Goal: Find specific page/section: Find specific page/section

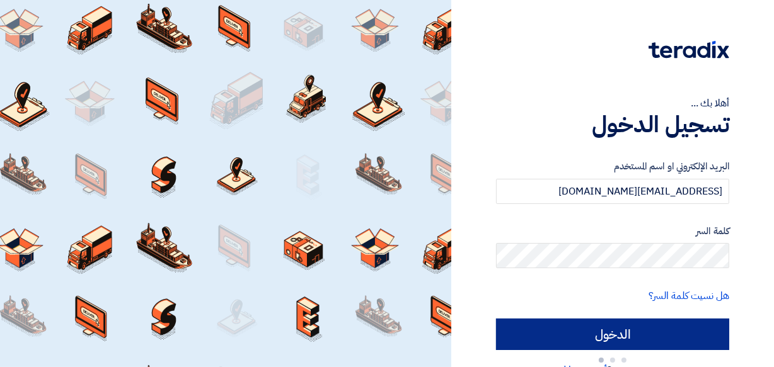
type input "Sign in"
